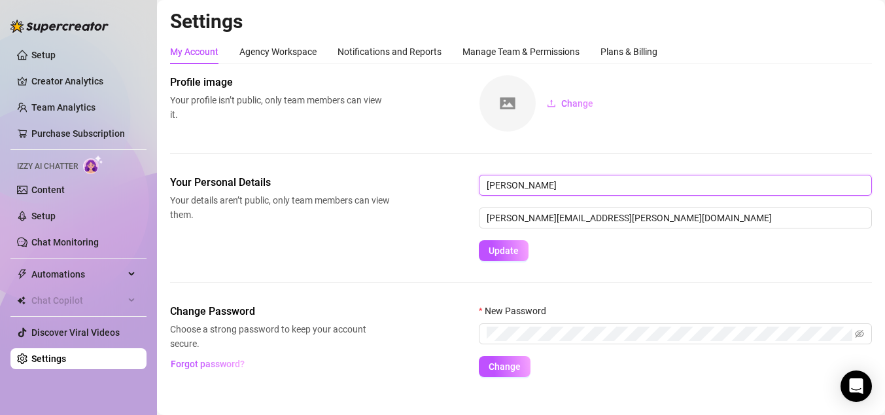
click at [540, 182] on input "[PERSON_NAME]" at bounding box center [675, 185] width 393 height 21
type input "[PERSON_NAME]"
click at [501, 254] on span "Update" at bounding box center [504, 250] width 30 height 10
click at [283, 54] on div "Agency Workspace" at bounding box center [277, 51] width 77 height 14
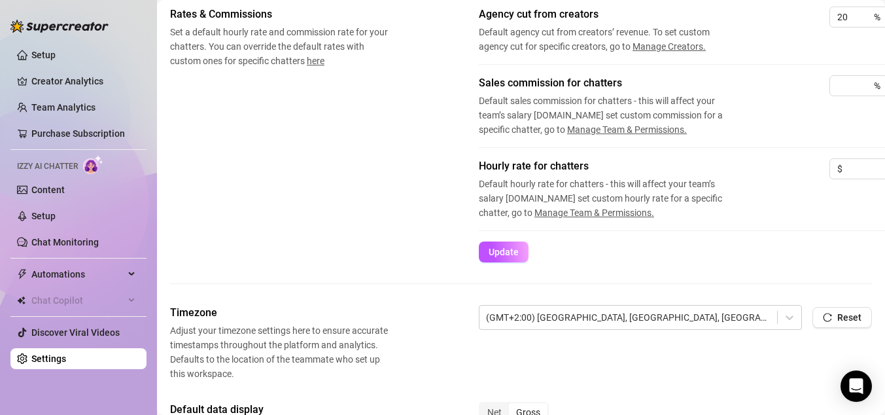
scroll to position [268, 0]
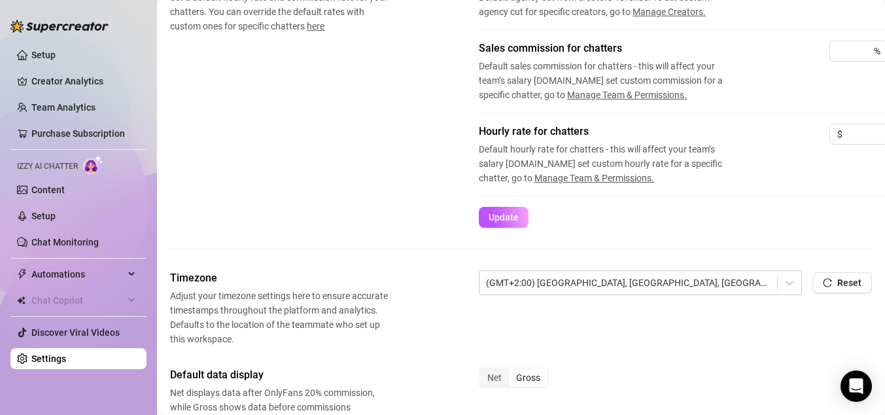
click at [554, 145] on span "Default hourly rate for chatters - this will affect your team’s salary [DOMAIN_…" at bounding box center [610, 163] width 262 height 43
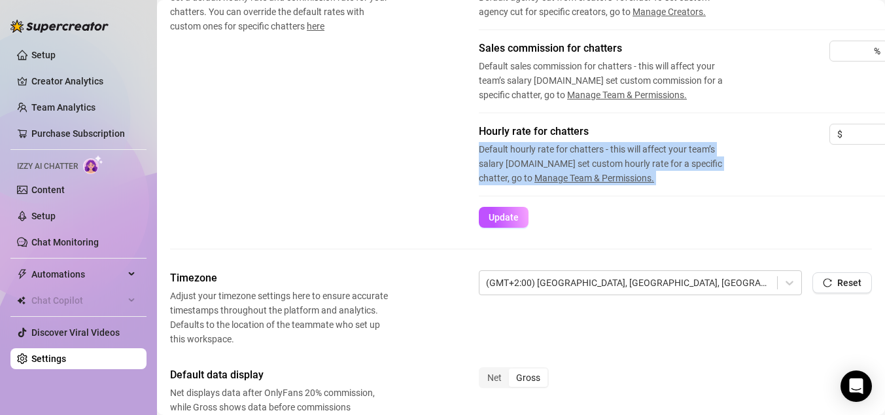
click at [554, 145] on span "Default hourly rate for chatters - this will affect your team’s salary [DOMAIN_…" at bounding box center [610, 163] width 262 height 43
click at [580, 155] on span "Default hourly rate for chatters - this will affect your team’s salary [DOMAIN_…" at bounding box center [610, 163] width 262 height 43
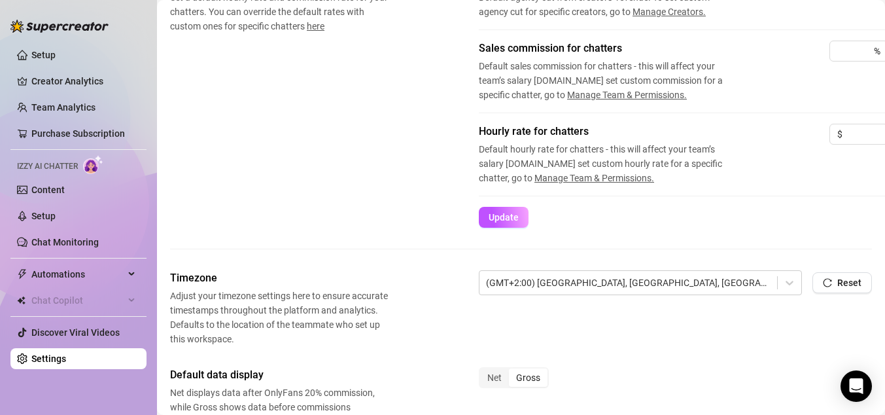
click at [583, 161] on span "Default hourly rate for chatters - this will affect your team’s salary [DOMAIN_…" at bounding box center [610, 163] width 262 height 43
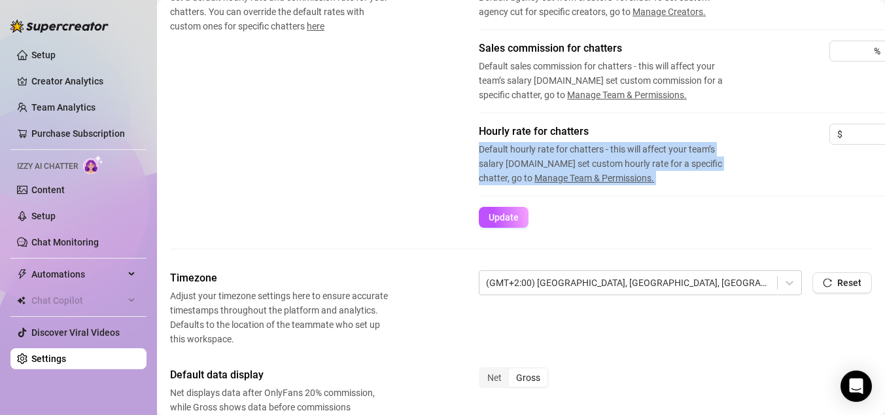
click at [583, 161] on span "Default hourly rate for chatters - this will affect your team’s salary [DOMAIN_…" at bounding box center [610, 163] width 262 height 43
click at [595, 162] on span "Default hourly rate for chatters - this will affect your team’s salary [DOMAIN_…" at bounding box center [610, 163] width 262 height 43
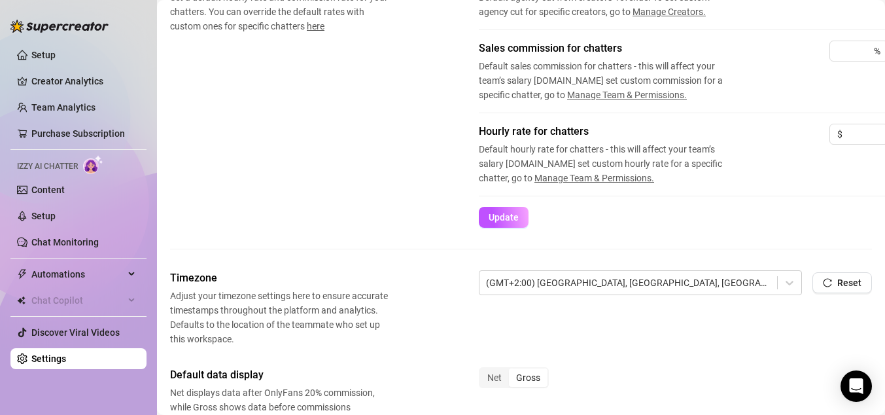
scroll to position [268, 3]
click at [861, 135] on input at bounding box center [863, 134] width 43 height 20
type input "13"
click at [835, 186] on div "Hourly rate for chatters Default hourly rate for chatters - this will affect yo…" at bounding box center [681, 165] width 410 height 83
